Goal: Information Seeking & Learning: Learn about a topic

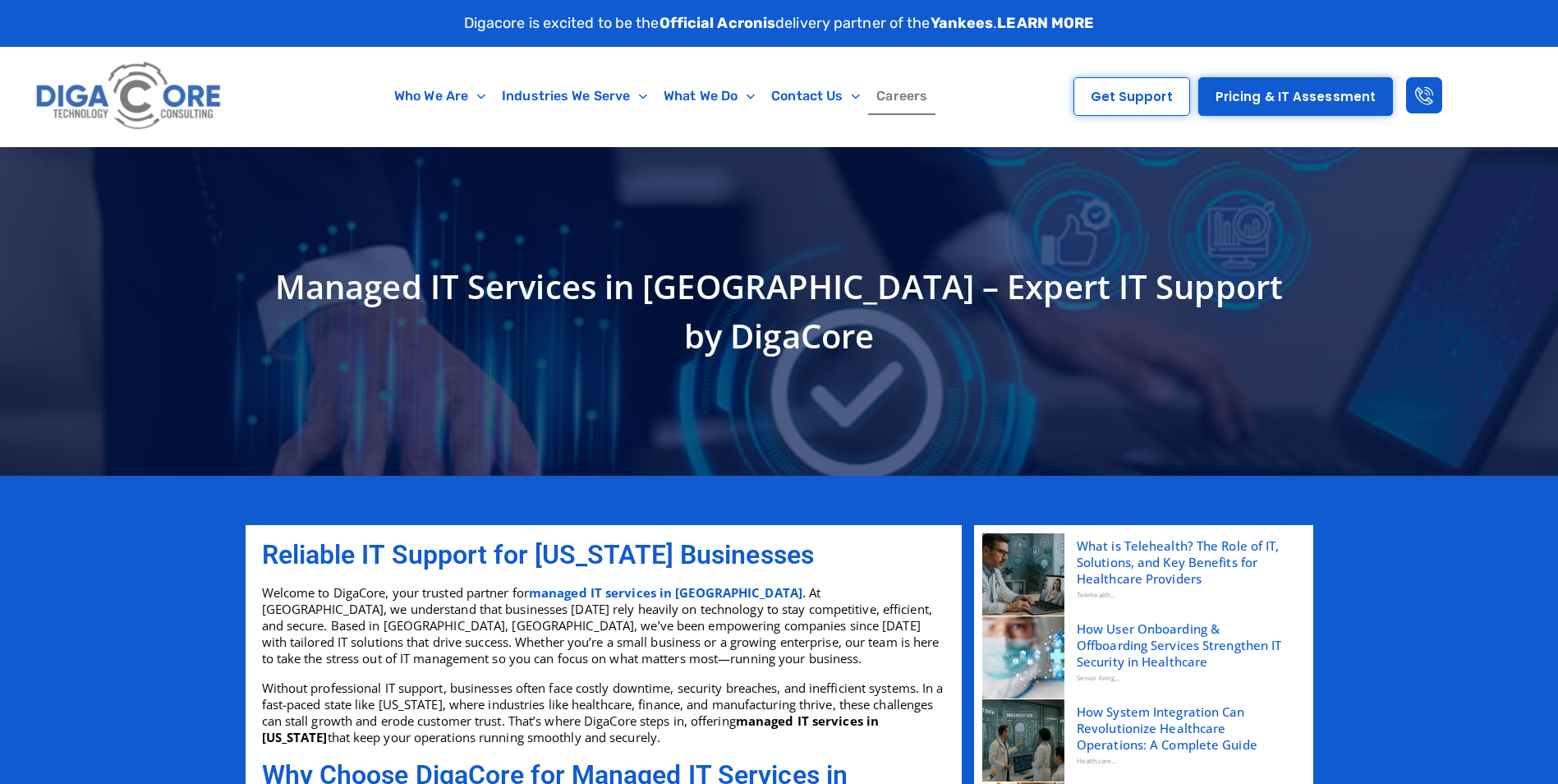
click at [908, 95] on link "Careers" at bounding box center [902, 96] width 67 height 38
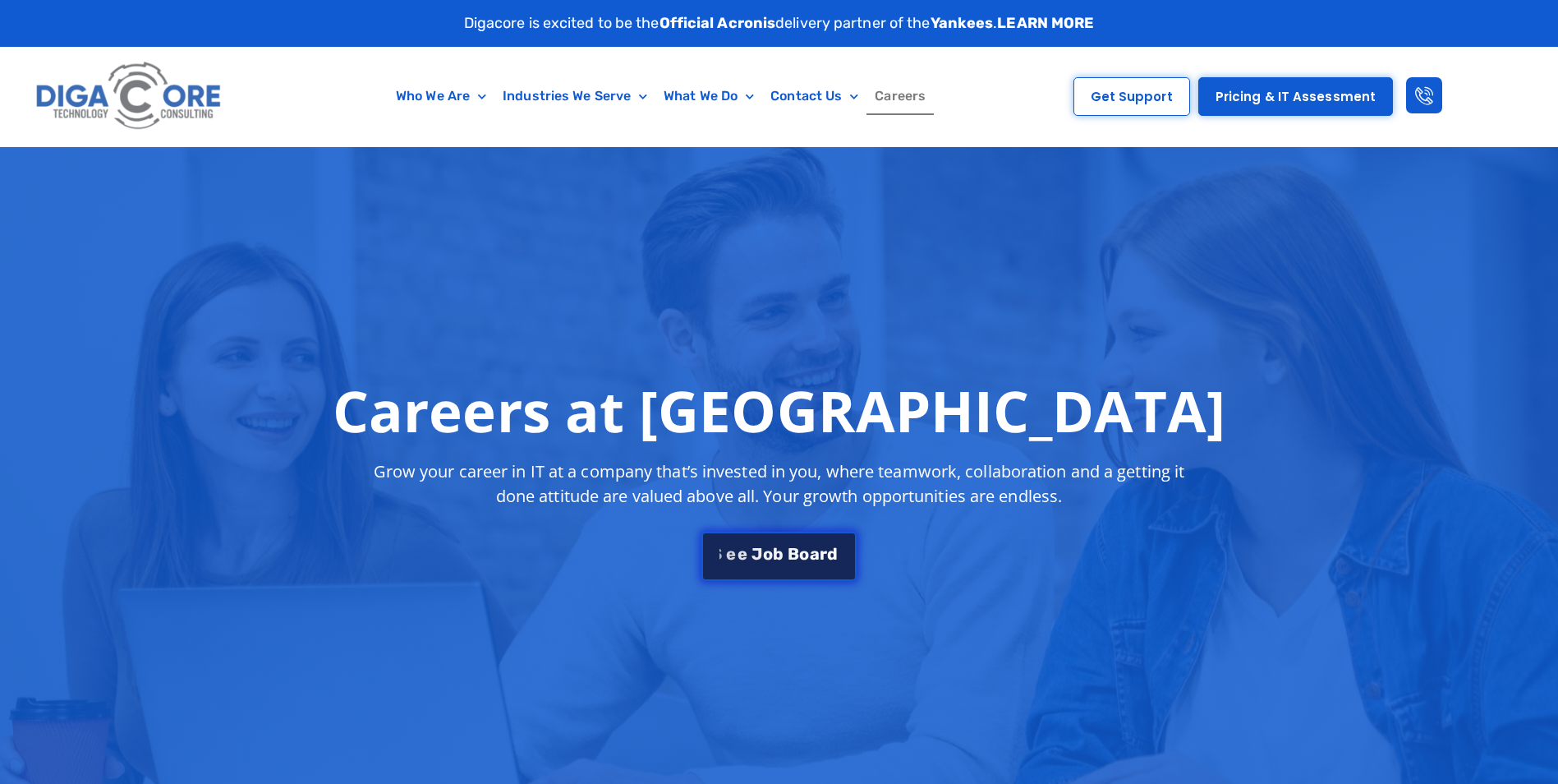
click at [799, 556] on span "o" at bounding box center [804, 554] width 10 height 17
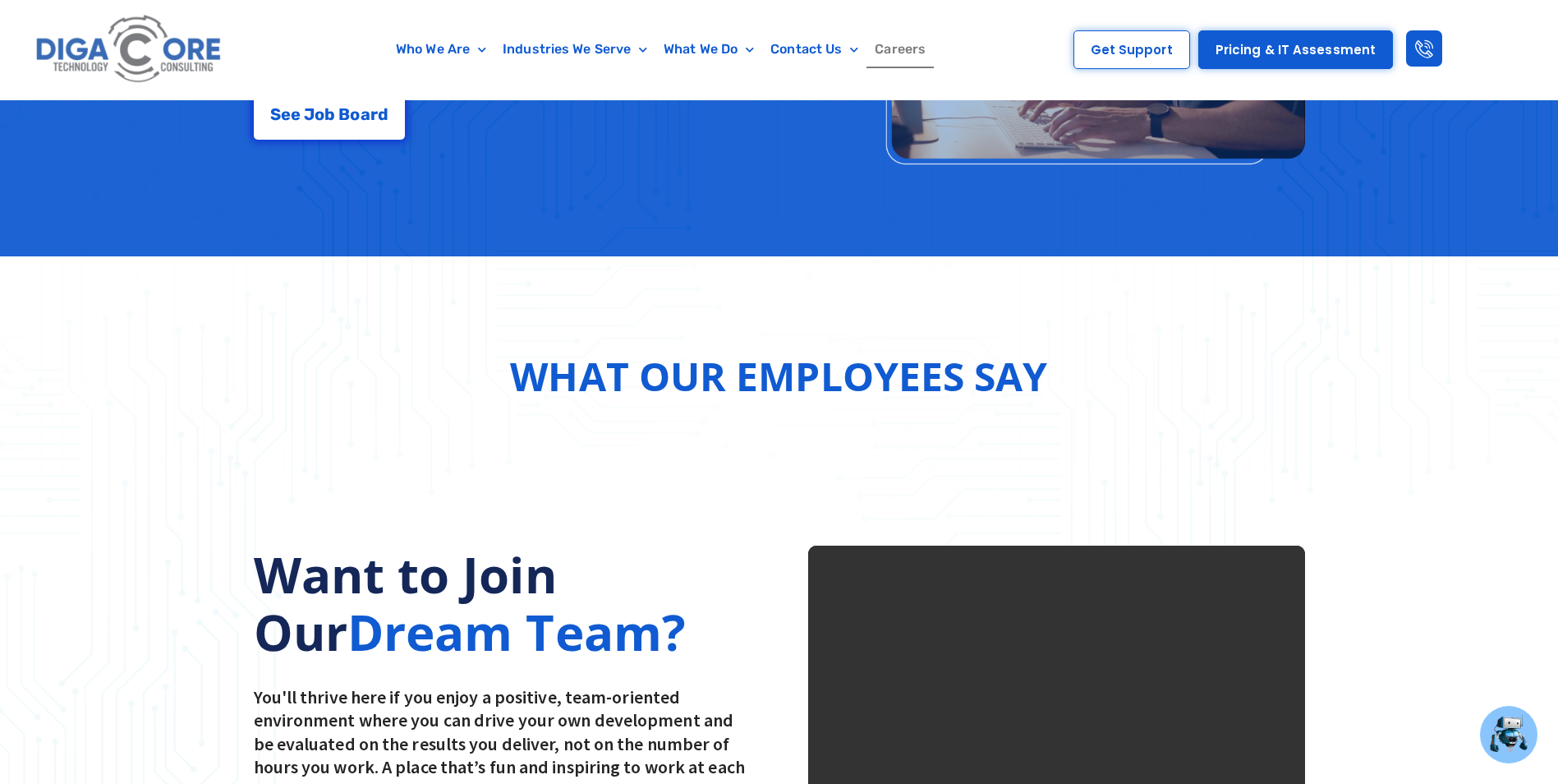
scroll to position [2890, 0]
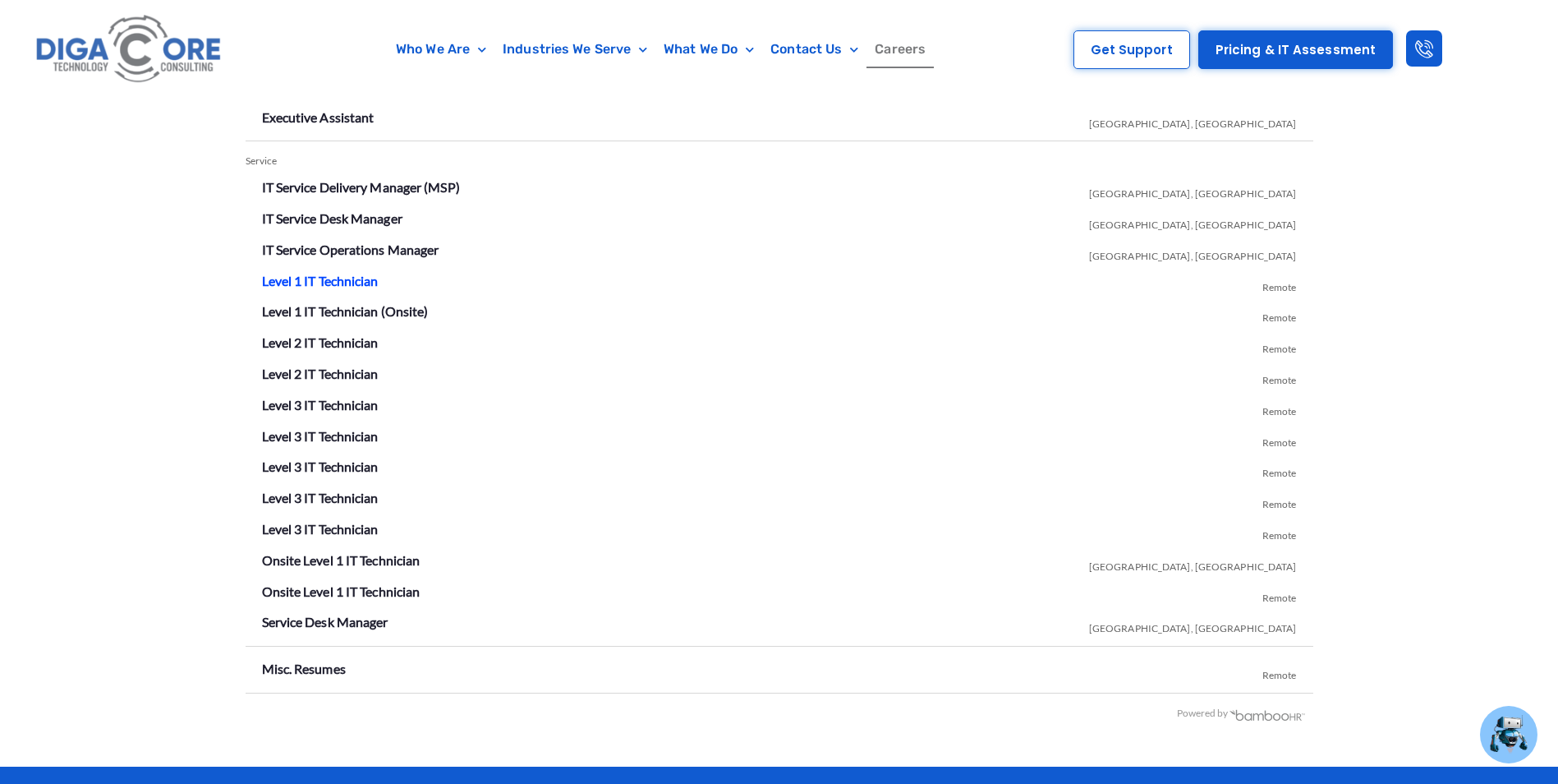
click at [334, 279] on link "Level 1 IT Technician" at bounding box center [320, 280] width 117 height 16
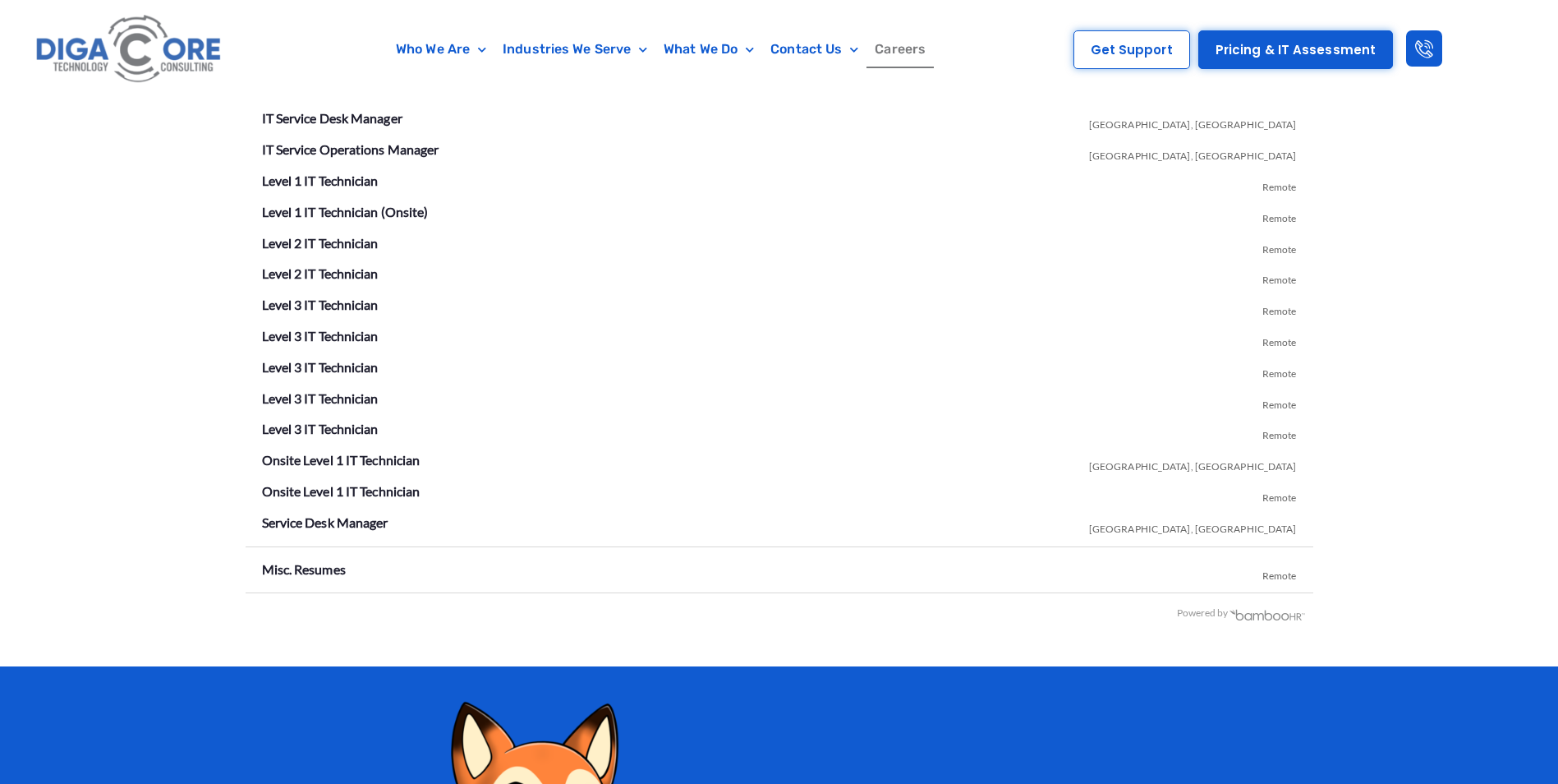
scroll to position [2991, 0]
click at [350, 462] on link "Onsite Level 1 IT Technician" at bounding box center [340, 459] width 158 height 16
click at [342, 276] on link "Level 2 IT Technician" at bounding box center [320, 273] width 117 height 16
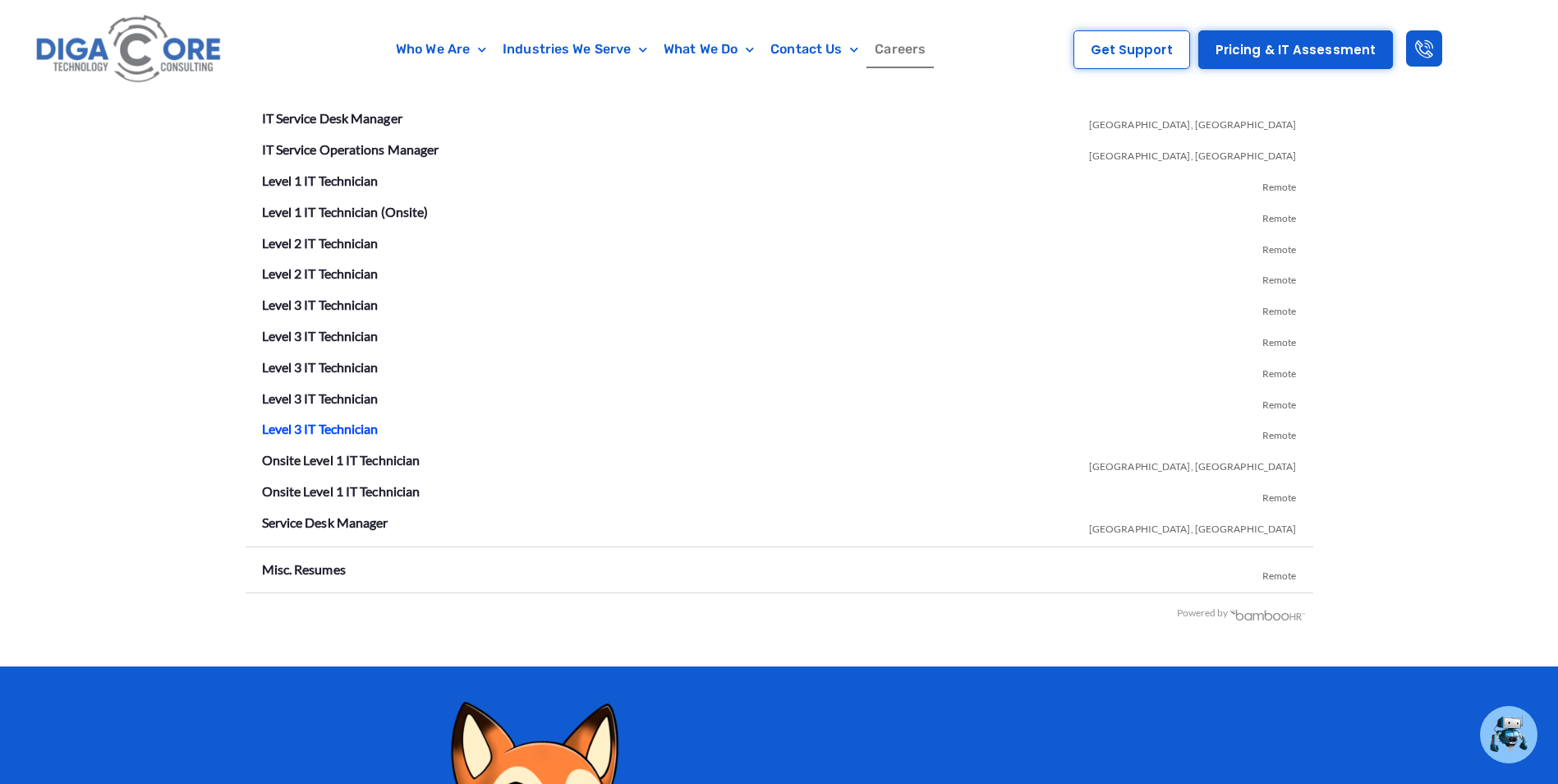
click at [337, 425] on link "Level 3 IT Technician" at bounding box center [320, 428] width 117 height 16
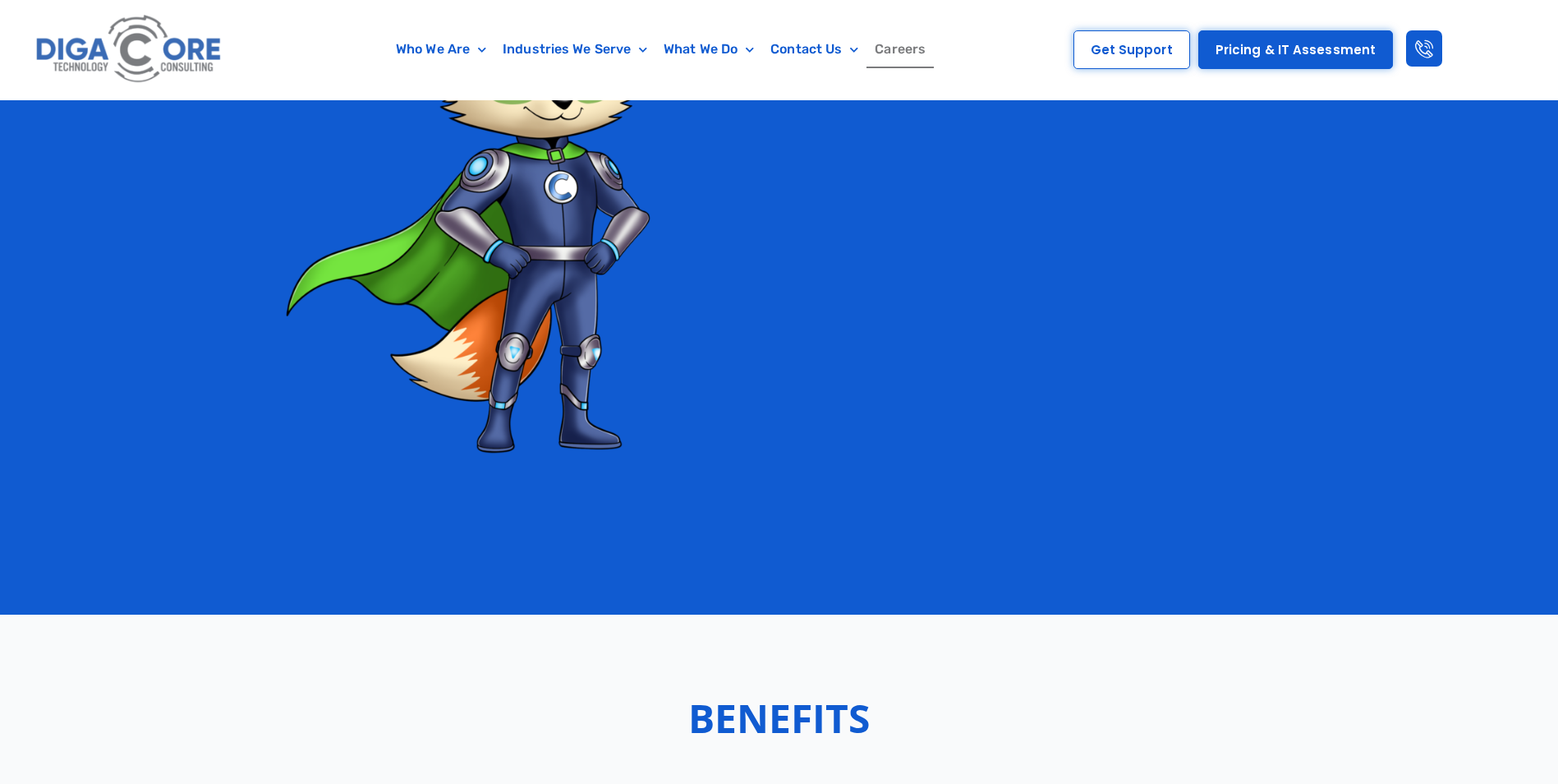
scroll to position [3434, 0]
